Goal: Information Seeking & Learning: Learn about a topic

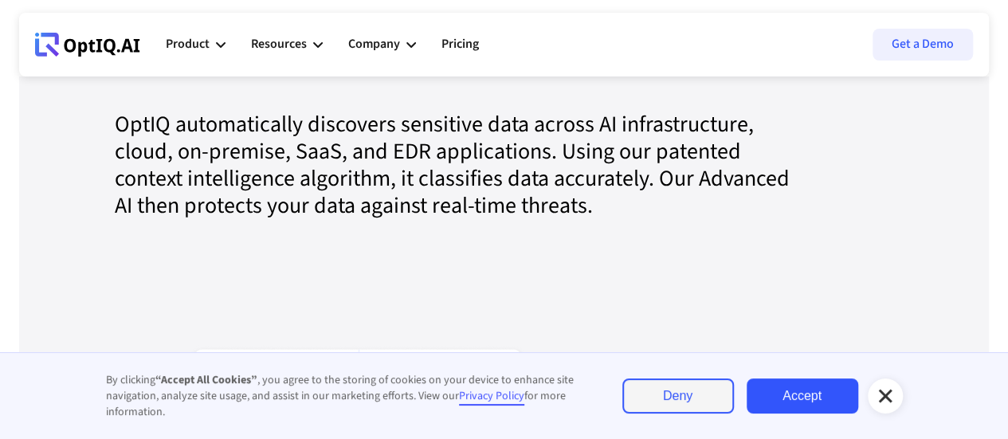
scroll to position [1681, 0]
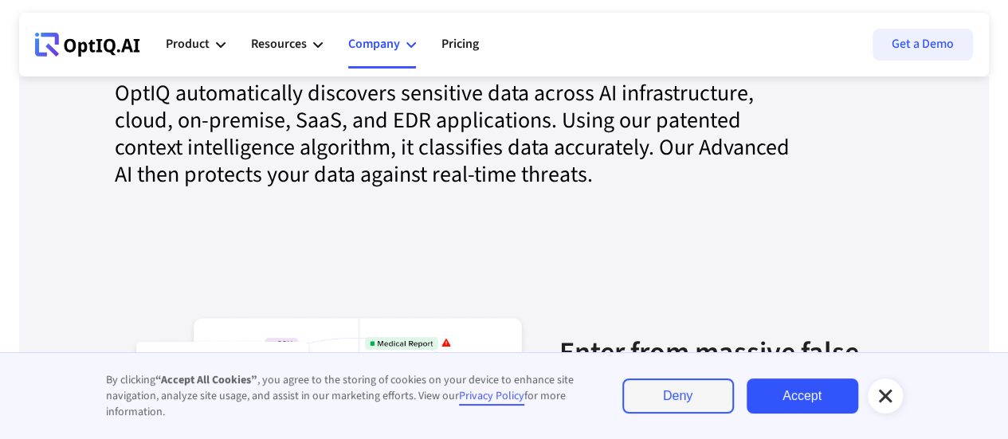
click at [390, 47] on div "Company" at bounding box center [374, 44] width 52 height 22
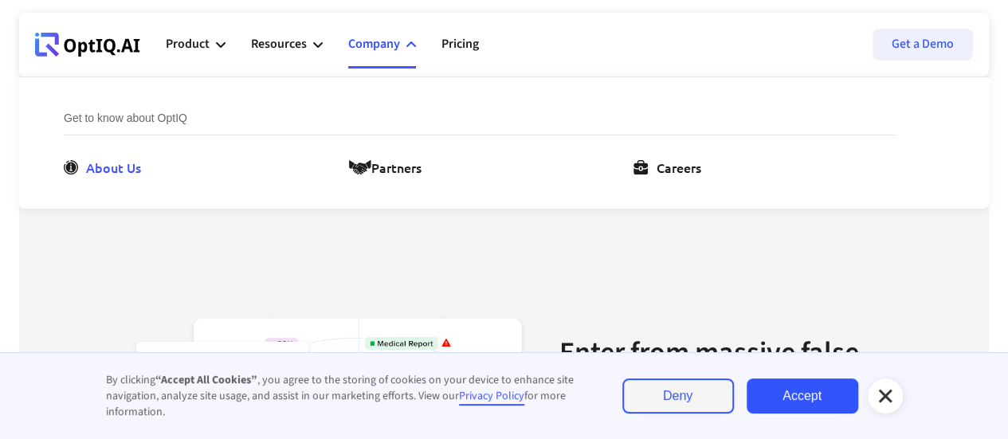
click at [139, 162] on div "About Us" at bounding box center [113, 167] width 55 height 19
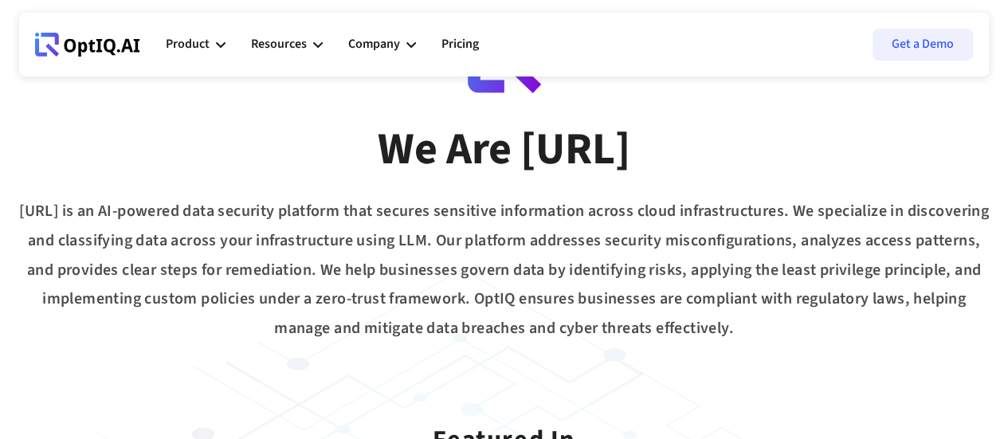
scroll to position [117, 0]
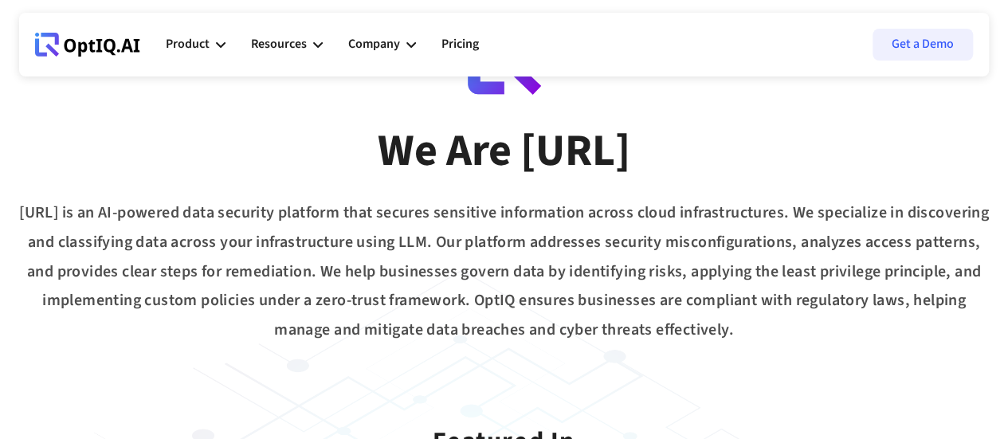
drag, startPoint x: 49, startPoint y: 210, endPoint x: 843, endPoint y: 342, distance: 804.6
click at [843, 342] on div "[URL] is an AI-powered data security platform that secures sensitive informatio…" at bounding box center [504, 271] width 970 height 147
copy div "[URL] is an AI-powered data security platform that secures sensitive informatio…"
